Goal: Transaction & Acquisition: Purchase product/service

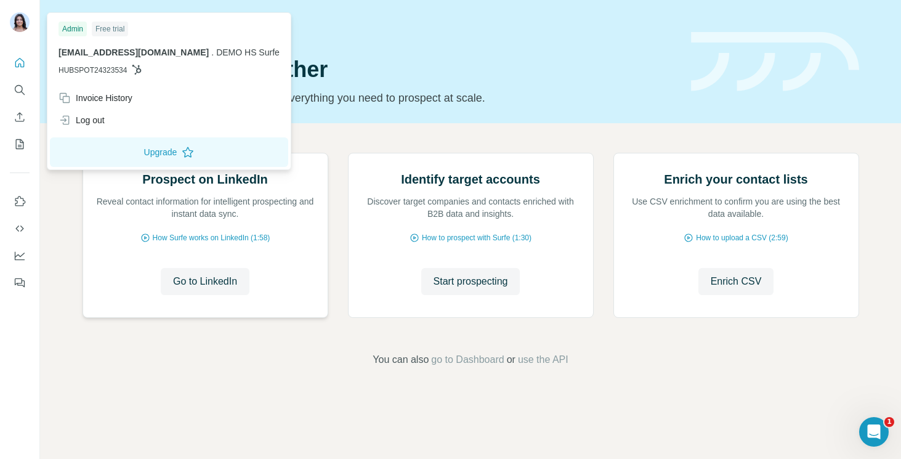
scroll to position [73, 0]
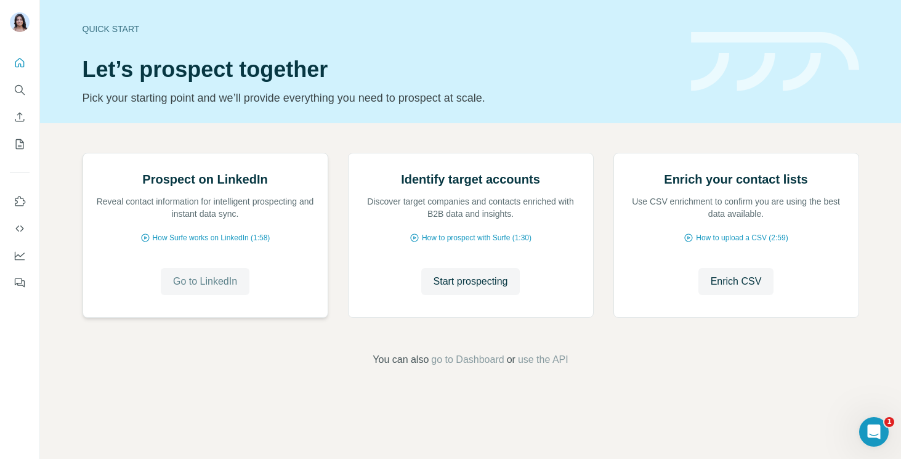
click at [184, 295] on button "Go to LinkedIn" at bounding box center [205, 281] width 89 height 27
click at [222, 289] on span "Go to LinkedIn" at bounding box center [205, 281] width 64 height 15
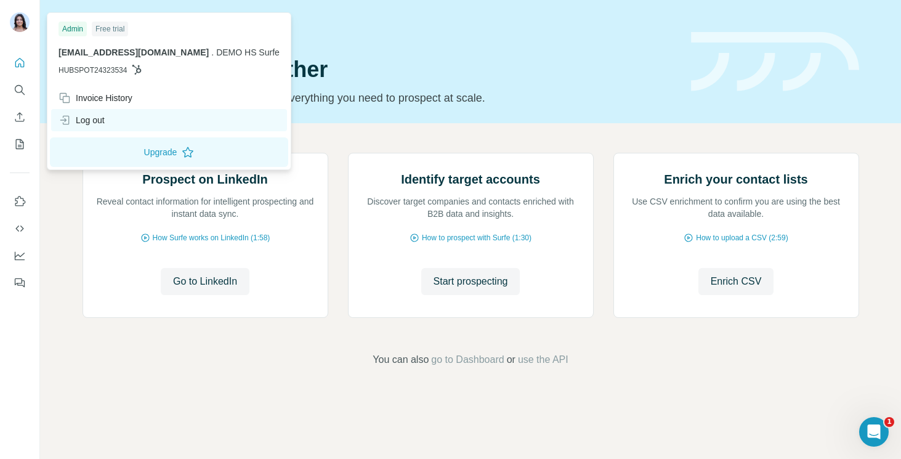
click at [99, 123] on div "Log out" at bounding box center [82, 120] width 46 height 12
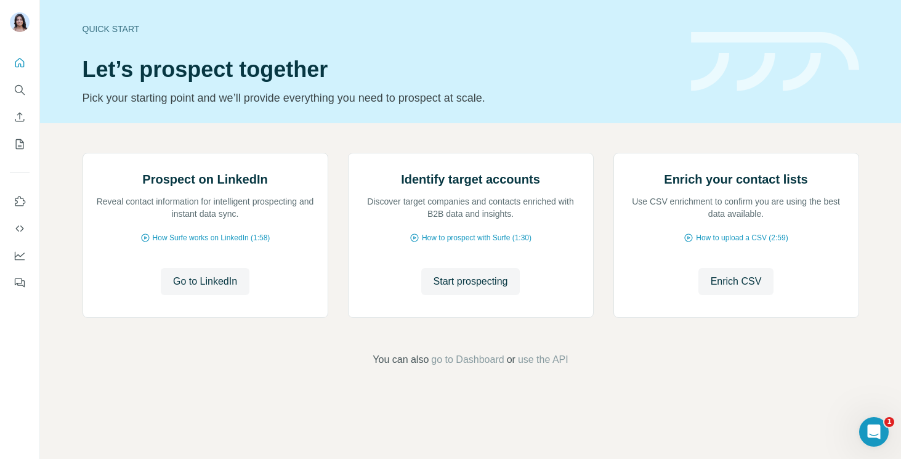
scroll to position [0, 0]
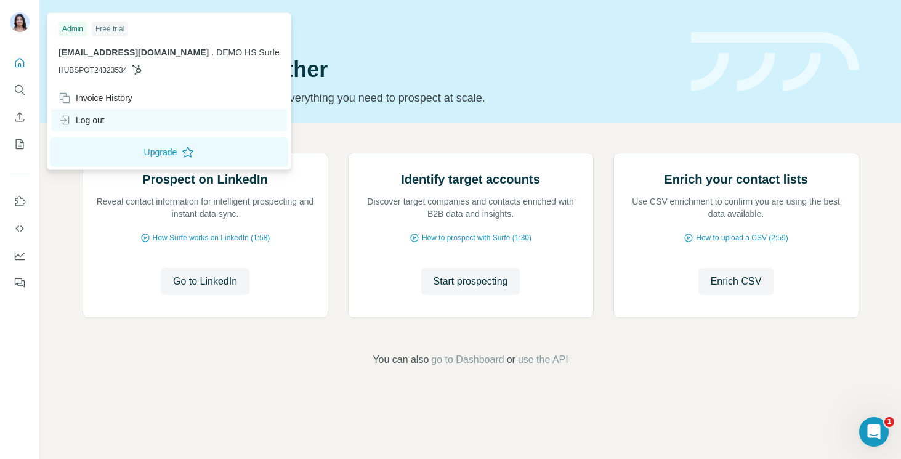
click at [127, 113] on div "Log out" at bounding box center [169, 120] width 236 height 22
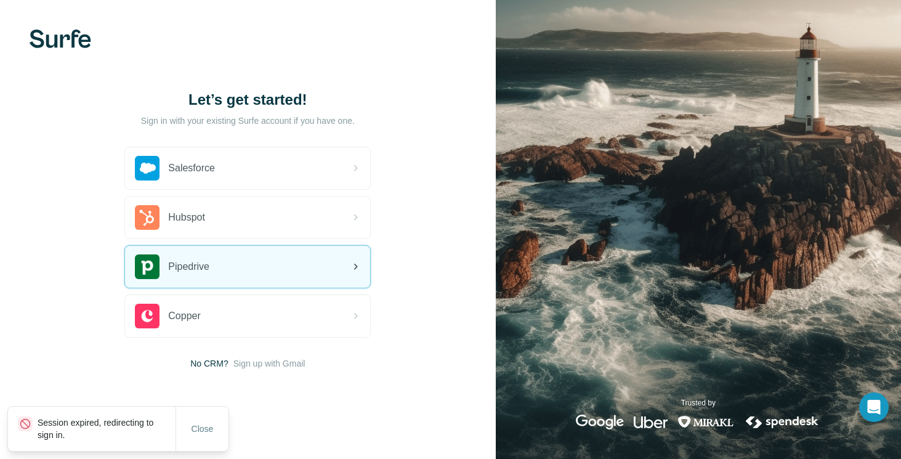
click at [223, 267] on div "Pipedrive" at bounding box center [247, 267] width 245 height 42
click at [352, 257] on div "Pipedrive" at bounding box center [247, 267] width 245 height 42
click at [322, 257] on div "Pipedrive" at bounding box center [247, 267] width 245 height 42
click at [209, 264] on span "Pipedrive" at bounding box center [188, 266] width 41 height 15
click at [203, 279] on div "Pipedrive" at bounding box center [247, 267] width 245 height 42
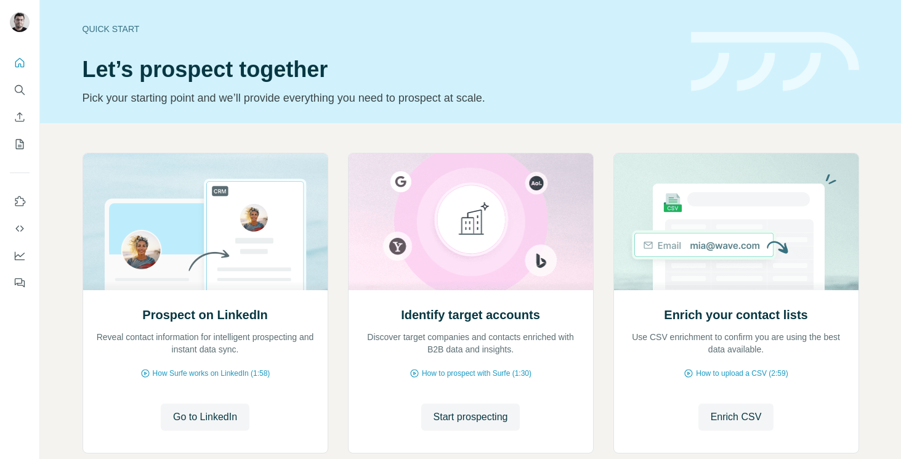
scroll to position [73, 0]
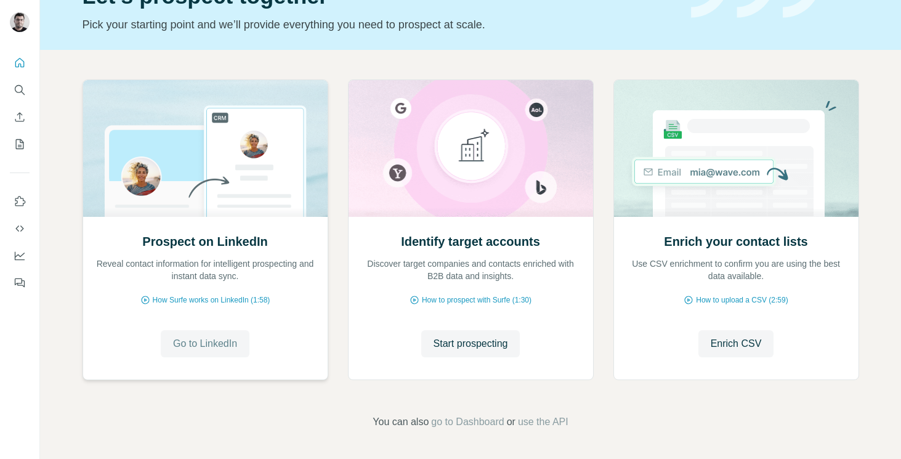
click at [203, 341] on span "Go to LinkedIn" at bounding box center [205, 343] width 64 height 15
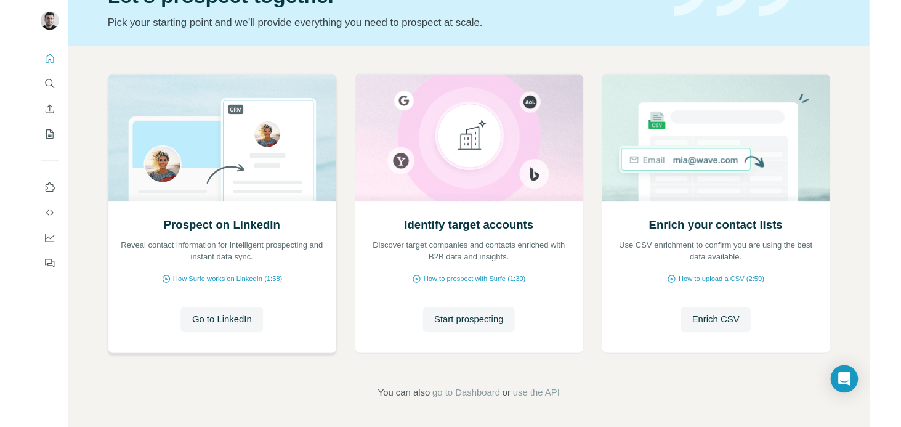
scroll to position [0, 0]
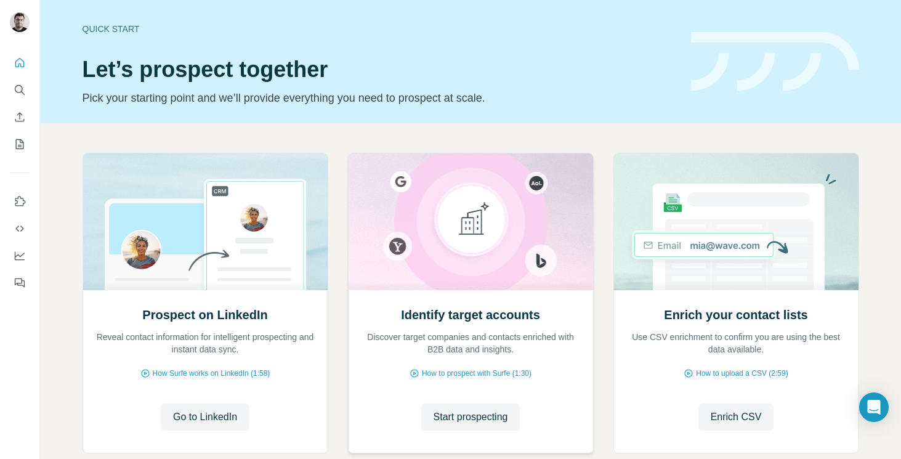
click at [479, 283] on img at bounding box center [471, 221] width 246 height 137
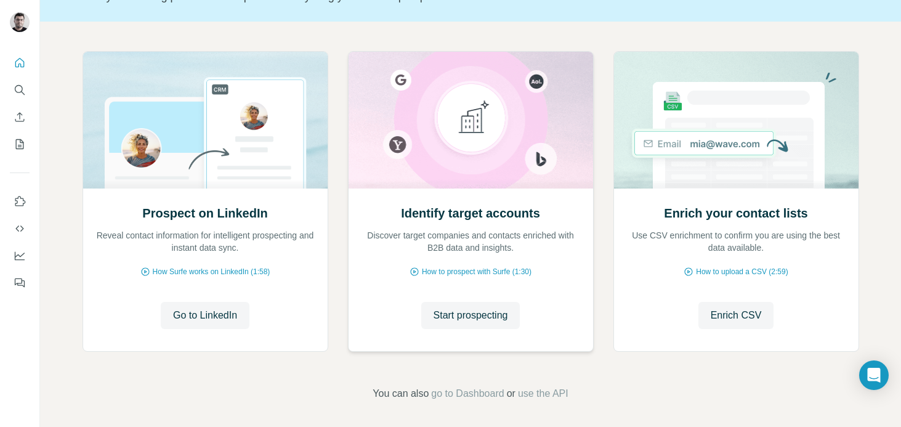
scroll to position [105, 0]
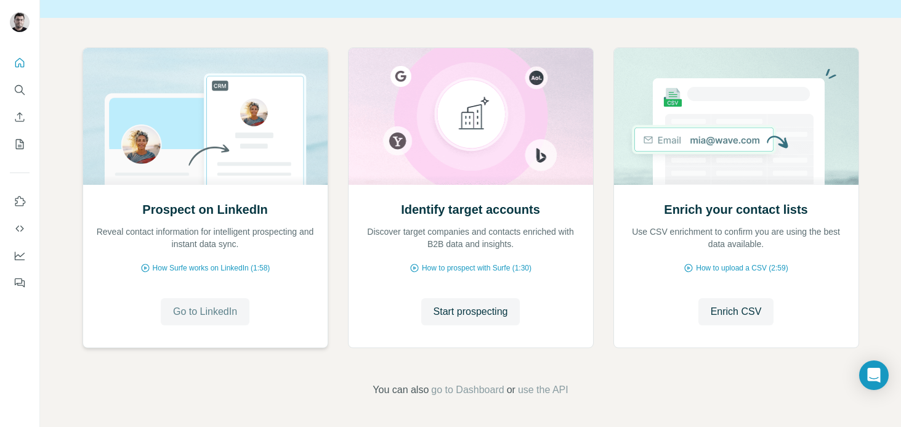
click at [200, 309] on span "Go to LinkedIn" at bounding box center [205, 311] width 64 height 15
click at [461, 312] on span "Start prospecting" at bounding box center [471, 311] width 75 height 15
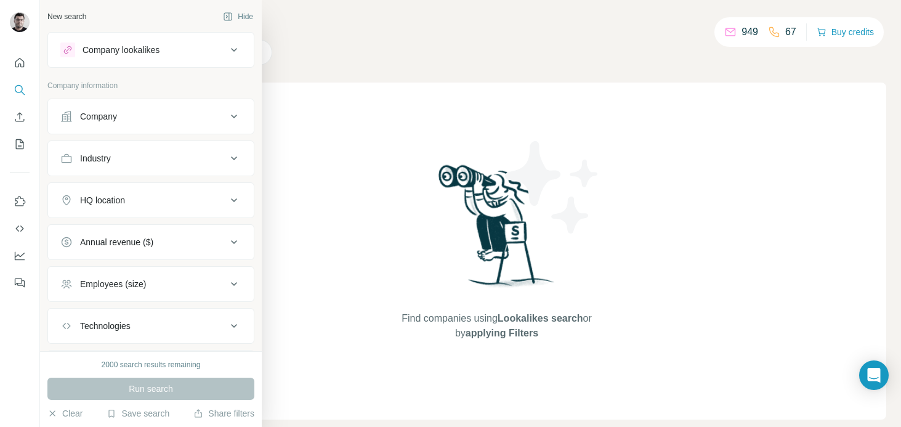
click at [102, 113] on div "Company" at bounding box center [98, 116] width 37 height 12
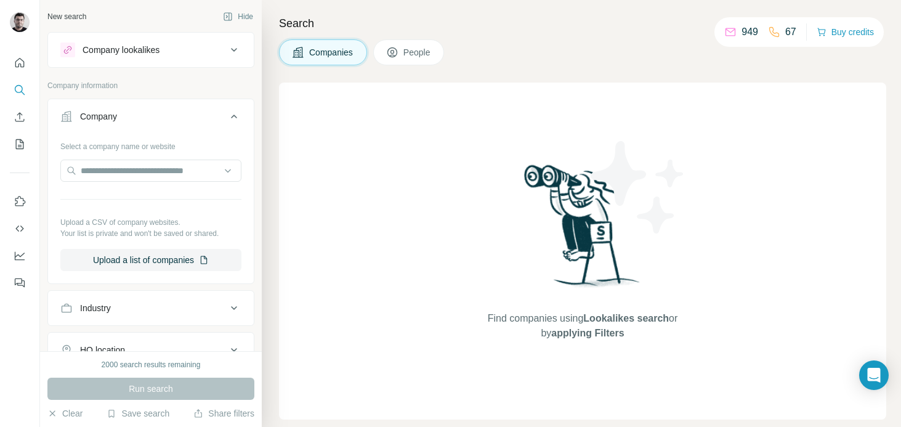
click at [156, 43] on div "Company lookalikes" at bounding box center [143, 49] width 166 height 15
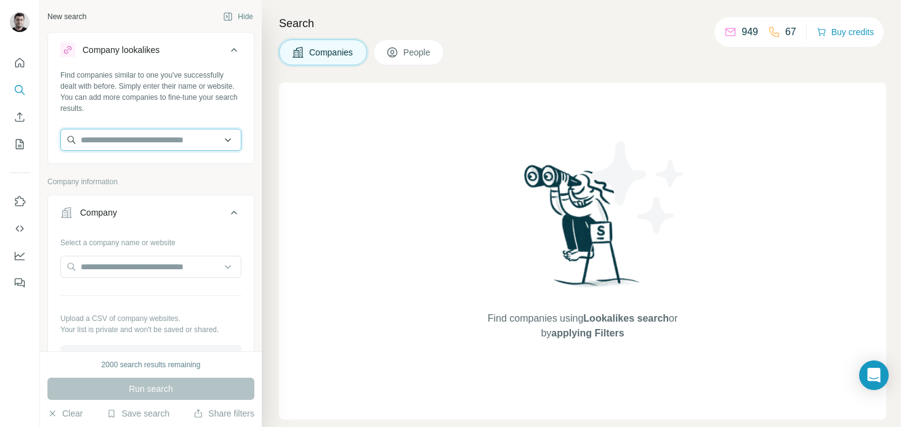
click at [154, 140] on input "text" at bounding box center [150, 140] width 181 height 22
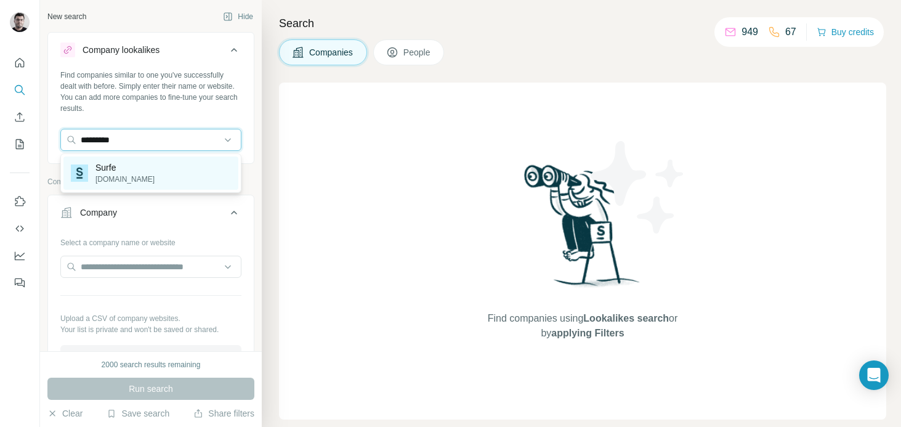
type input "*********"
click at [155, 174] on div "Surfe surfe.com" at bounding box center [150, 172] width 175 height 33
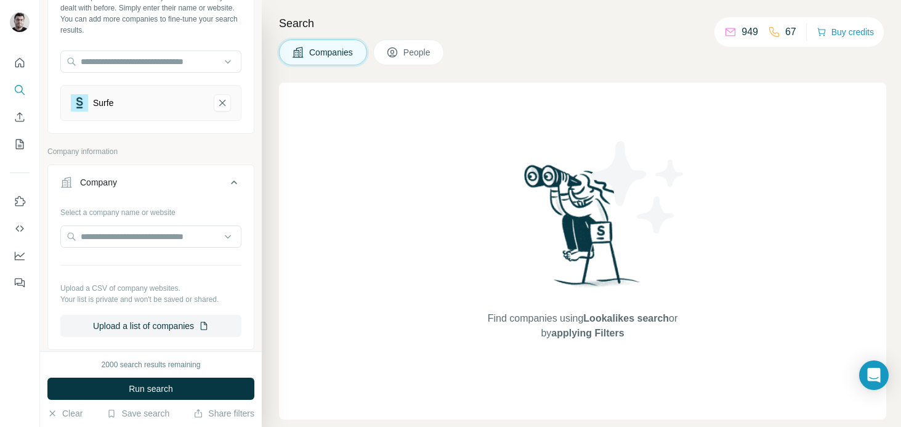
scroll to position [91, 0]
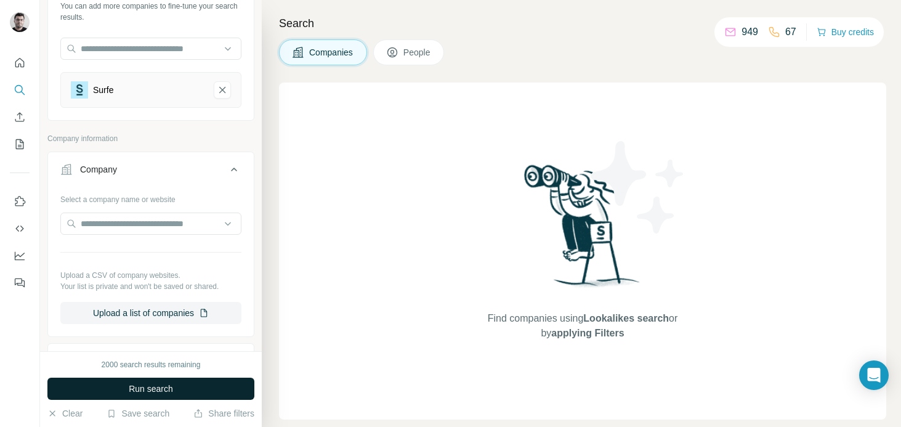
click at [147, 384] on span "Run search" at bounding box center [151, 388] width 44 height 12
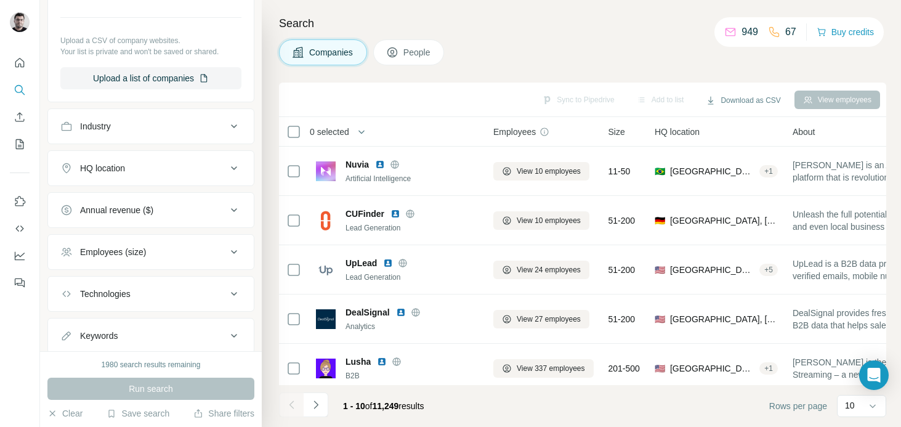
scroll to position [363, 0]
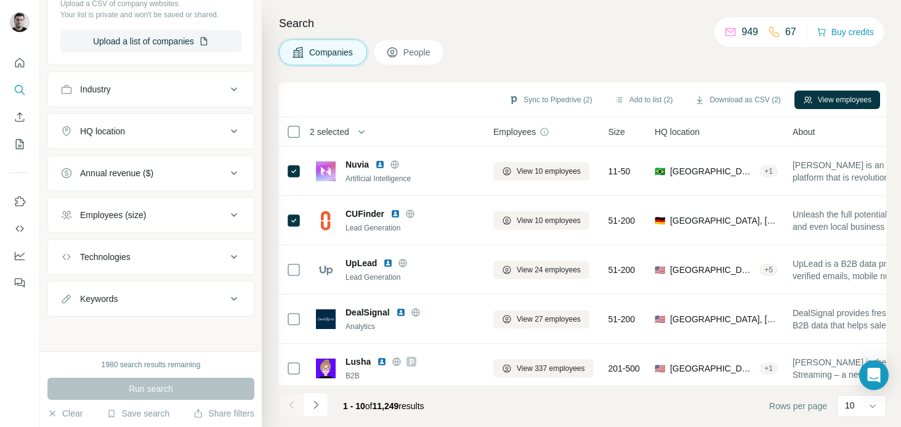
click at [423, 58] on span "People" at bounding box center [417, 52] width 28 height 12
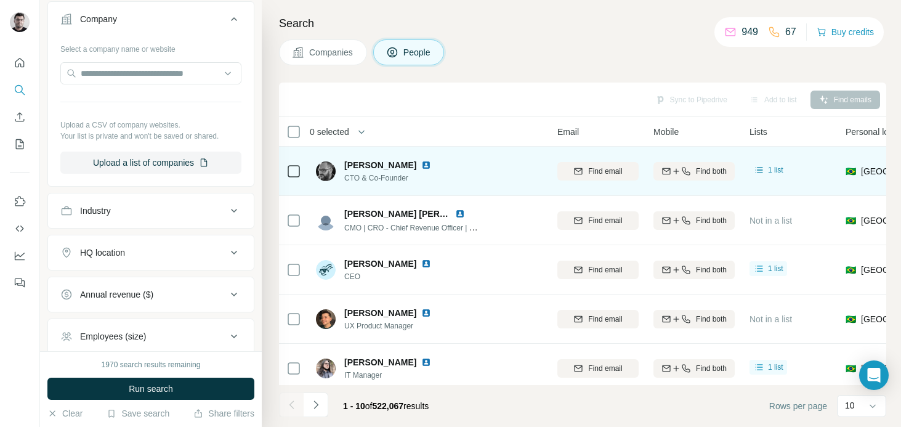
scroll to position [0, 73]
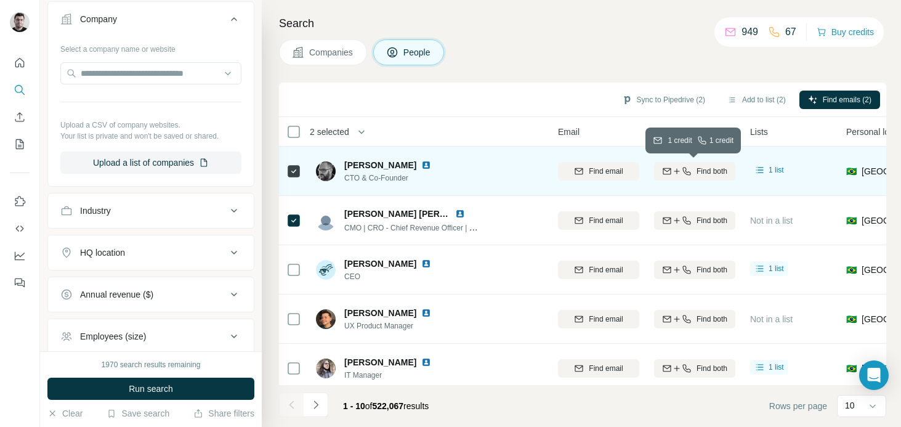
click at [676, 171] on icon "button" at bounding box center [677, 171] width 10 height 10
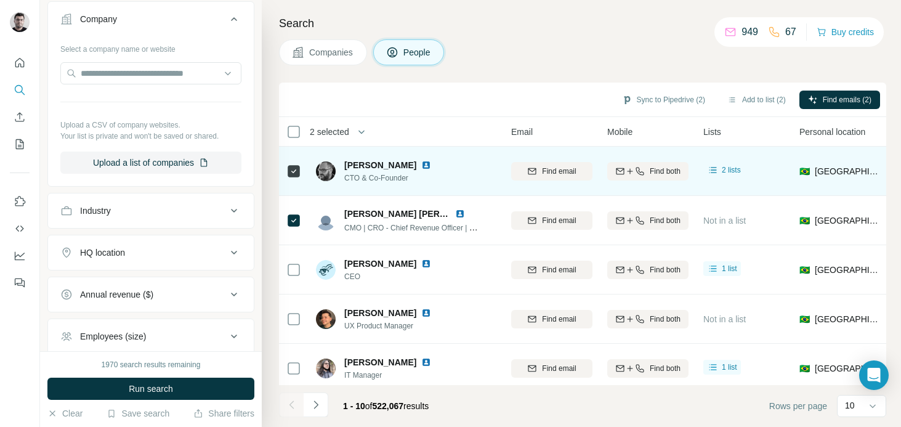
scroll to position [0, 0]
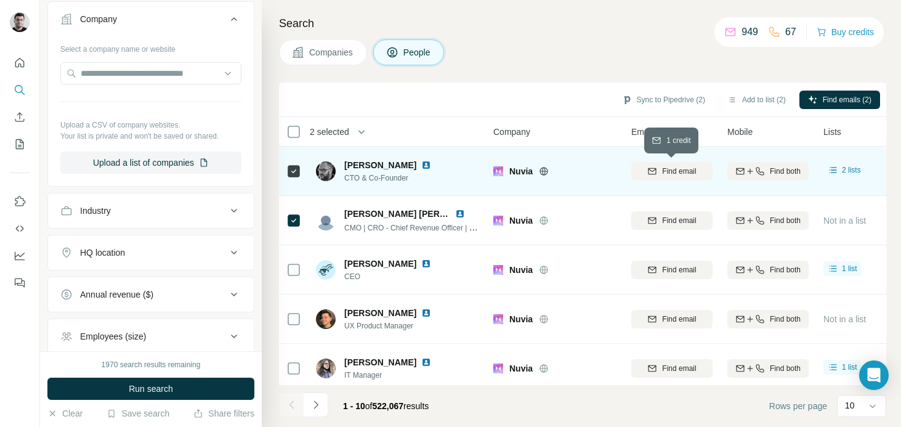
click at [655, 176] on icon "button" at bounding box center [652, 171] width 10 height 10
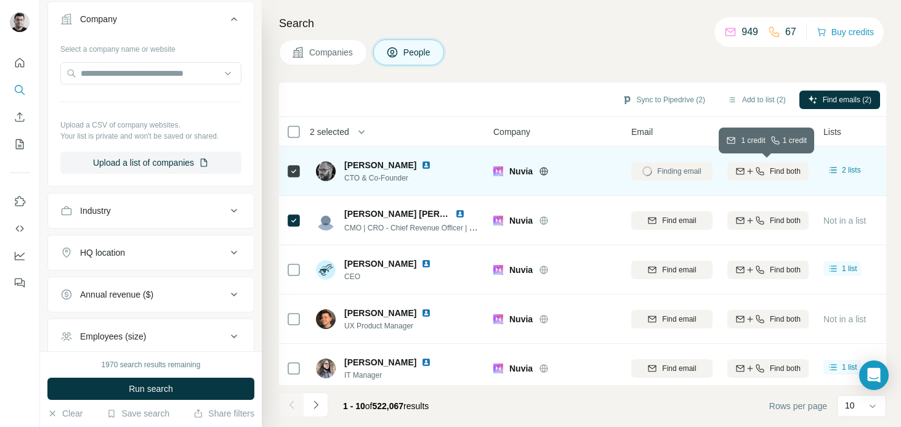
click at [748, 172] on icon "button" at bounding box center [750, 171] width 10 height 10
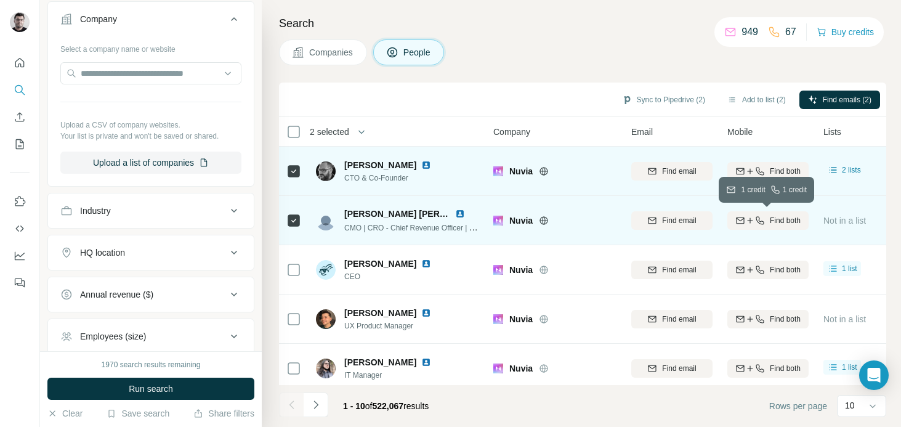
click at [730, 223] on div "Find both" at bounding box center [767, 220] width 81 height 11
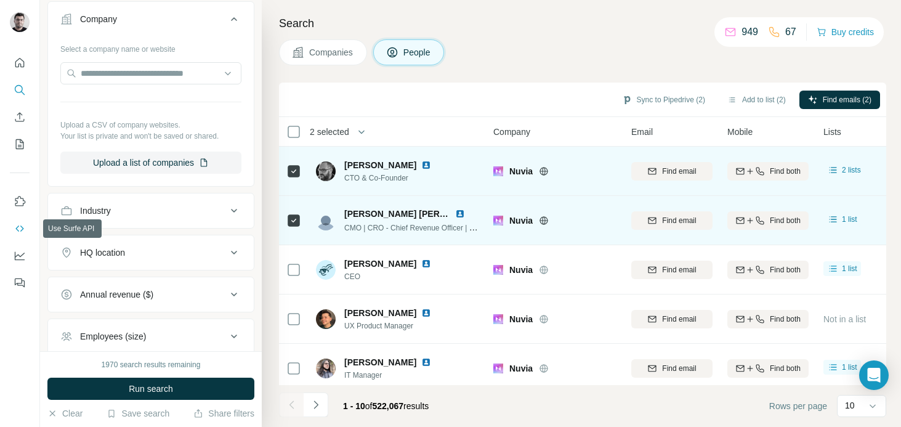
click at [18, 231] on icon "Use Surfe API" at bounding box center [19, 228] width 8 height 6
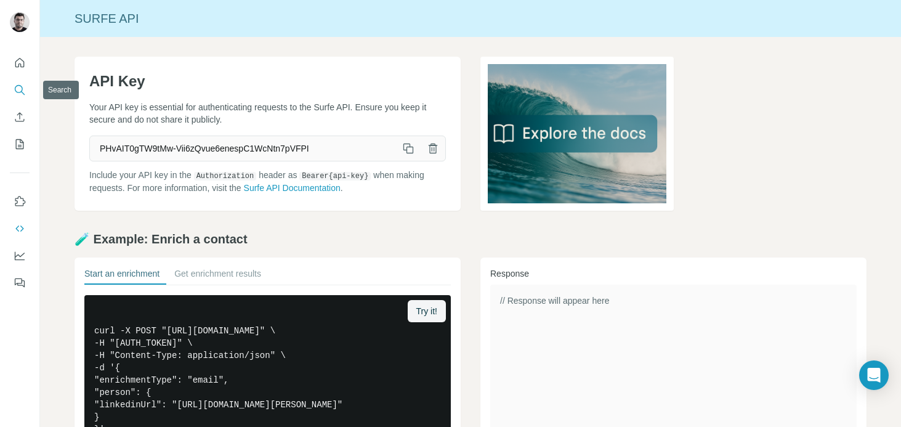
click at [14, 92] on icon "Search" at bounding box center [20, 90] width 12 height 12
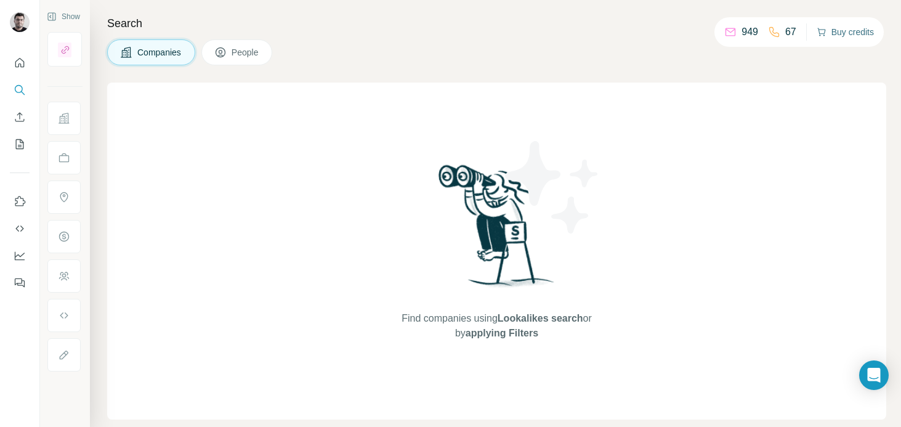
click at [858, 37] on button "Buy credits" at bounding box center [845, 31] width 57 height 17
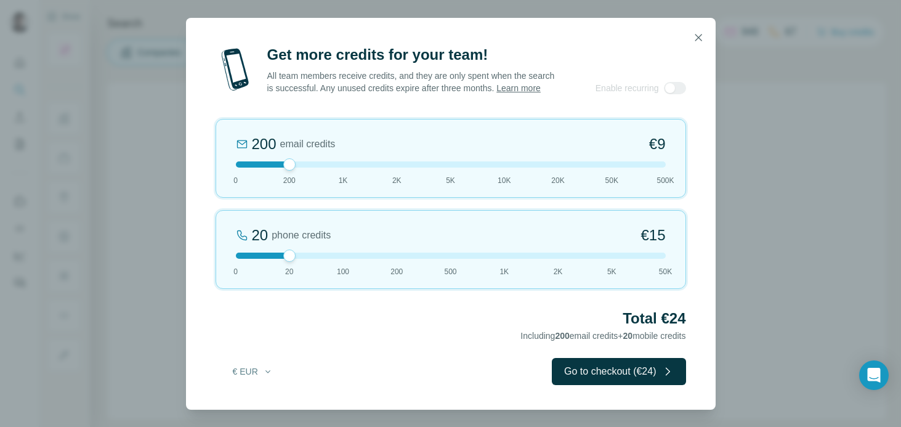
click at [322, 167] on div at bounding box center [451, 164] width 430 height 6
click at [286, 167] on div at bounding box center [451, 164] width 430 height 6
click at [353, 259] on div at bounding box center [451, 255] width 430 height 6
click at [432, 267] on div "100 phone credits €72 0 20 100 200 500 1K 2K 5K 50K" at bounding box center [451, 249] width 470 height 79
click at [696, 31] on icon "button" at bounding box center [698, 37] width 12 height 12
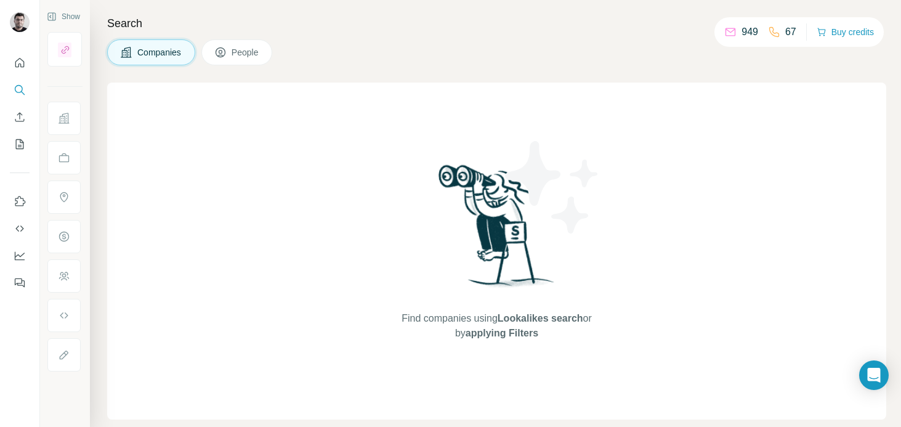
click at [340, 79] on div "Search Companies People Find companies using Lookalikes search or by applying F…" at bounding box center [495, 213] width 811 height 427
